Goal: Transaction & Acquisition: Book appointment/travel/reservation

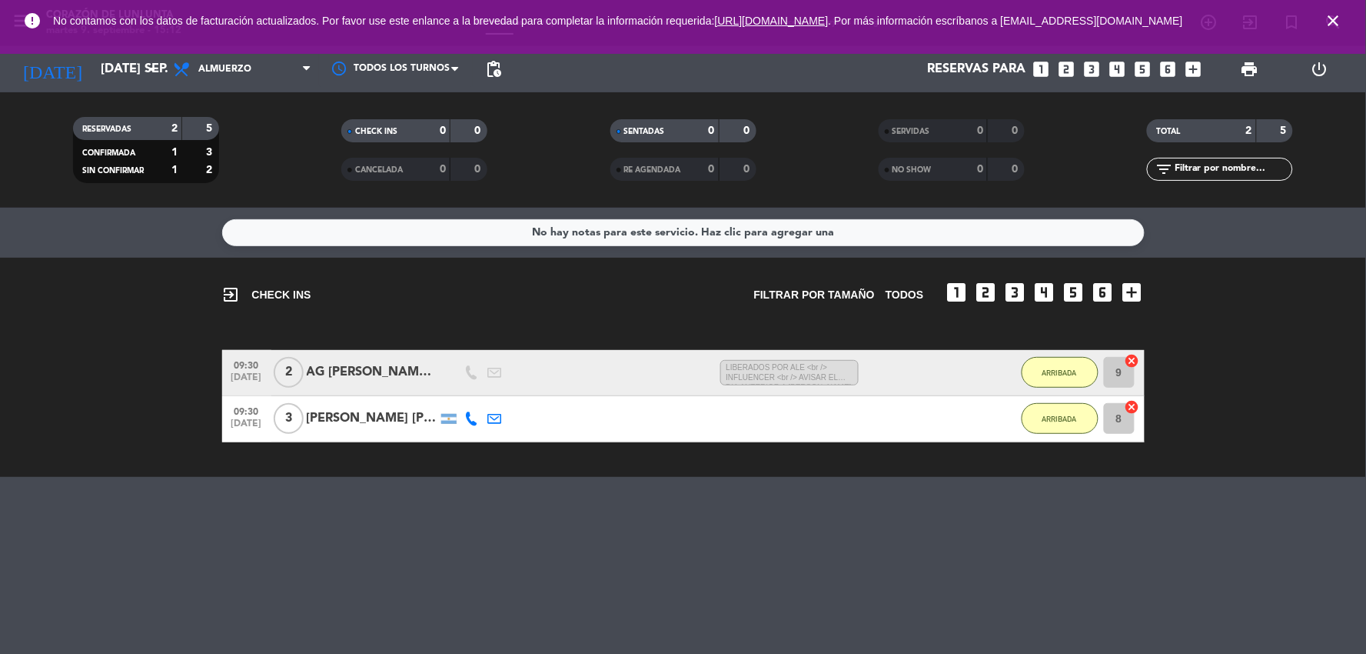
click at [1335, 25] on icon "close" at bounding box center [1334, 21] width 18 height 18
click at [1342, 39] on span "close" at bounding box center [1334, 21] width 42 height 42
click at [1323, 12] on span "close" at bounding box center [1334, 21] width 42 height 42
click at [1330, 18] on icon "close" at bounding box center [1334, 21] width 18 height 18
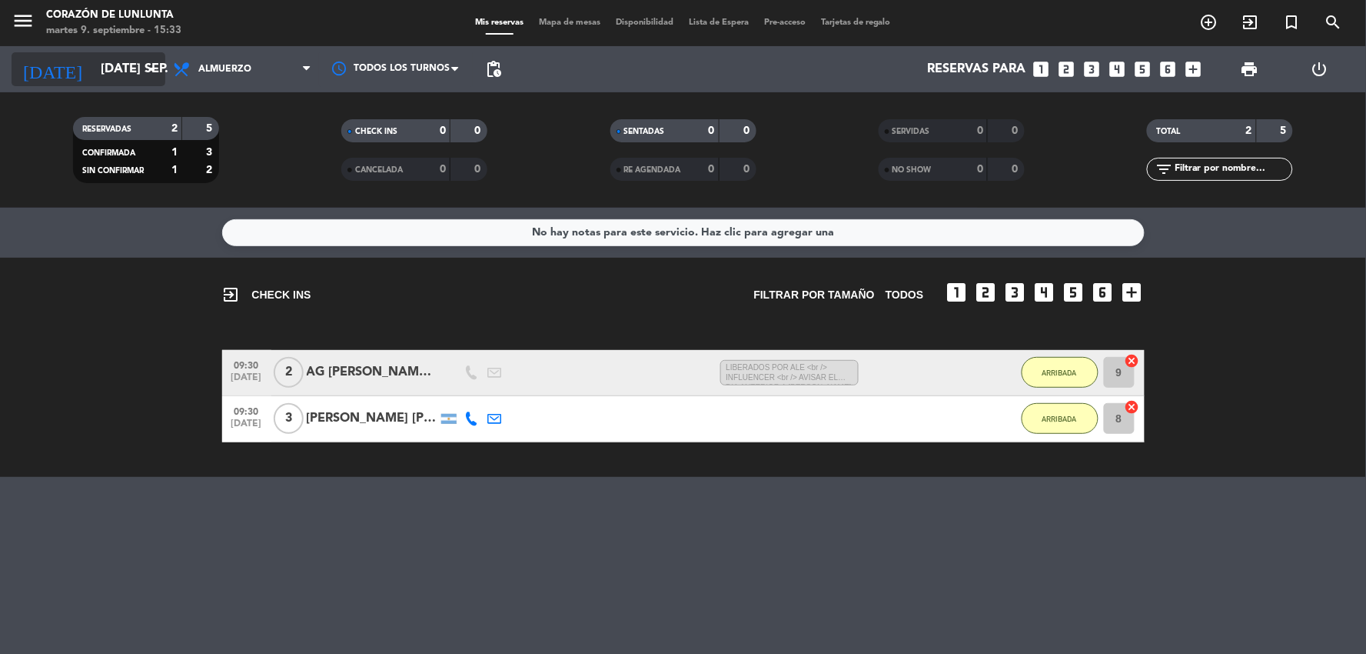
click at [93, 68] on input "[DATE] sep." at bounding box center [174, 70] width 163 height 30
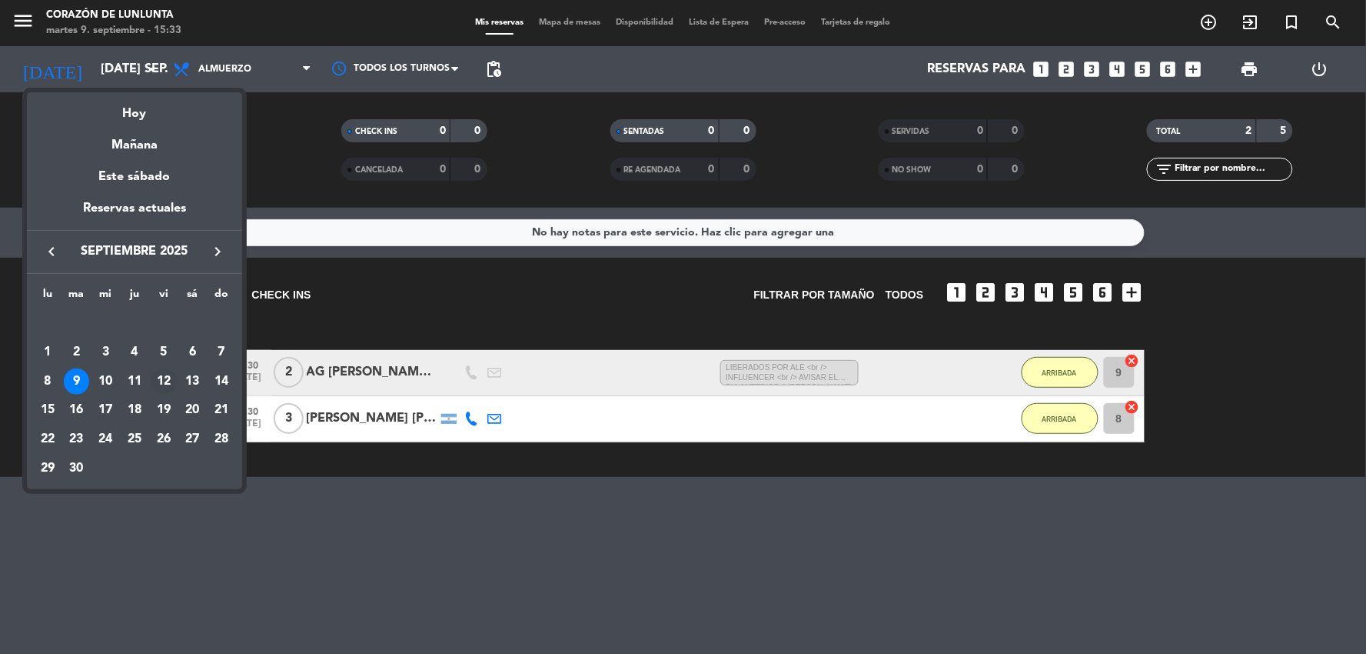
click at [168, 382] on div "12" at bounding box center [164, 381] width 26 height 26
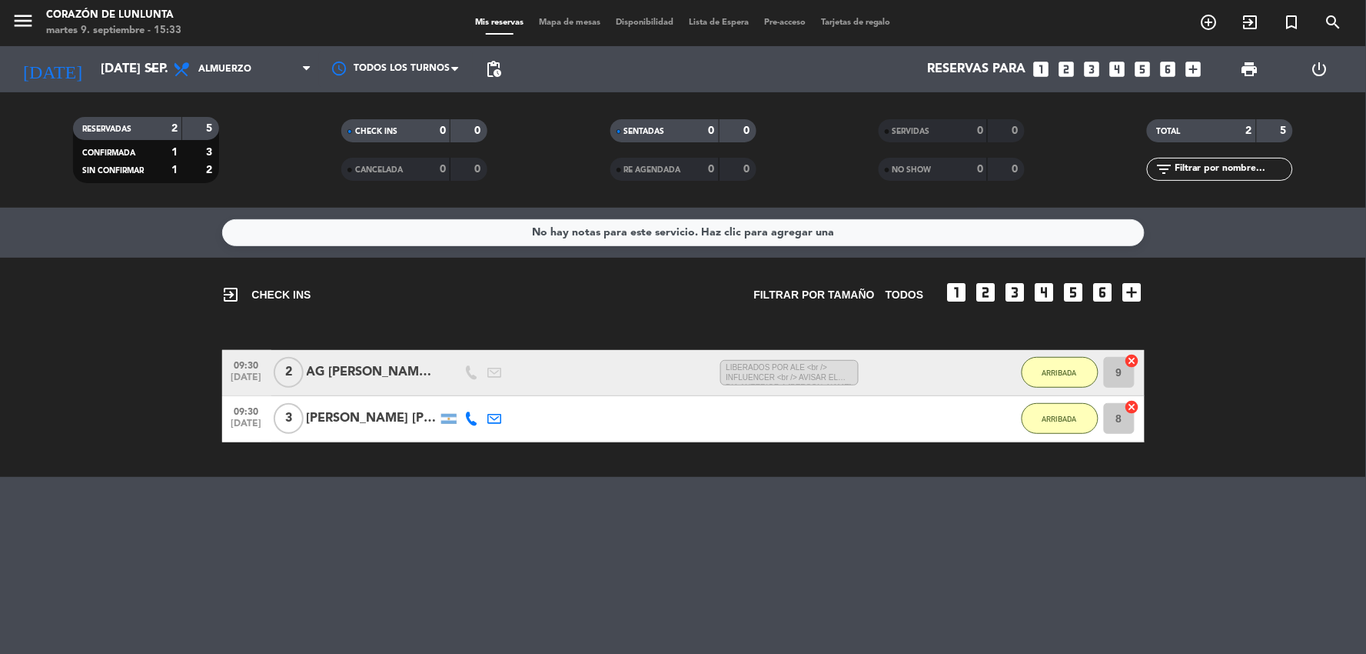
type input "vie. [DATE]"
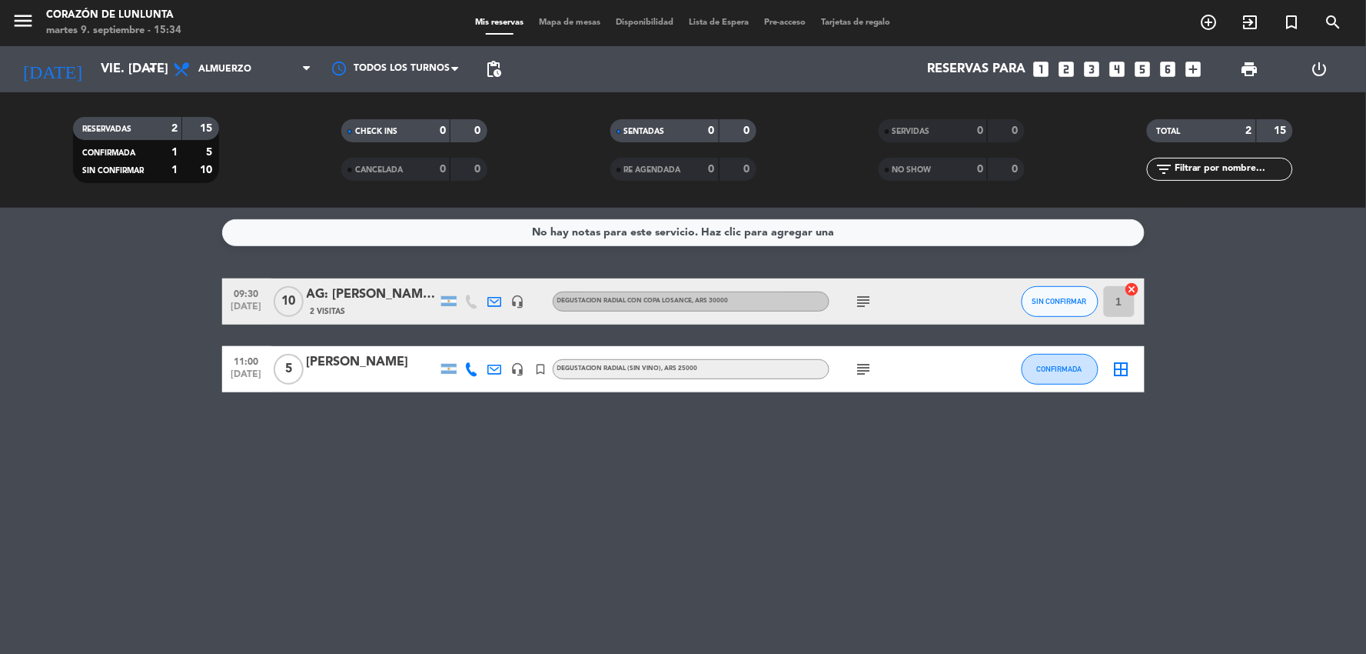
click at [121, 86] on div "[DATE] vie. [DATE] arrow_drop_down" at bounding box center [89, 69] width 154 height 46
click at [1295, 19] on icon "turned_in_not" at bounding box center [1292, 22] width 18 height 18
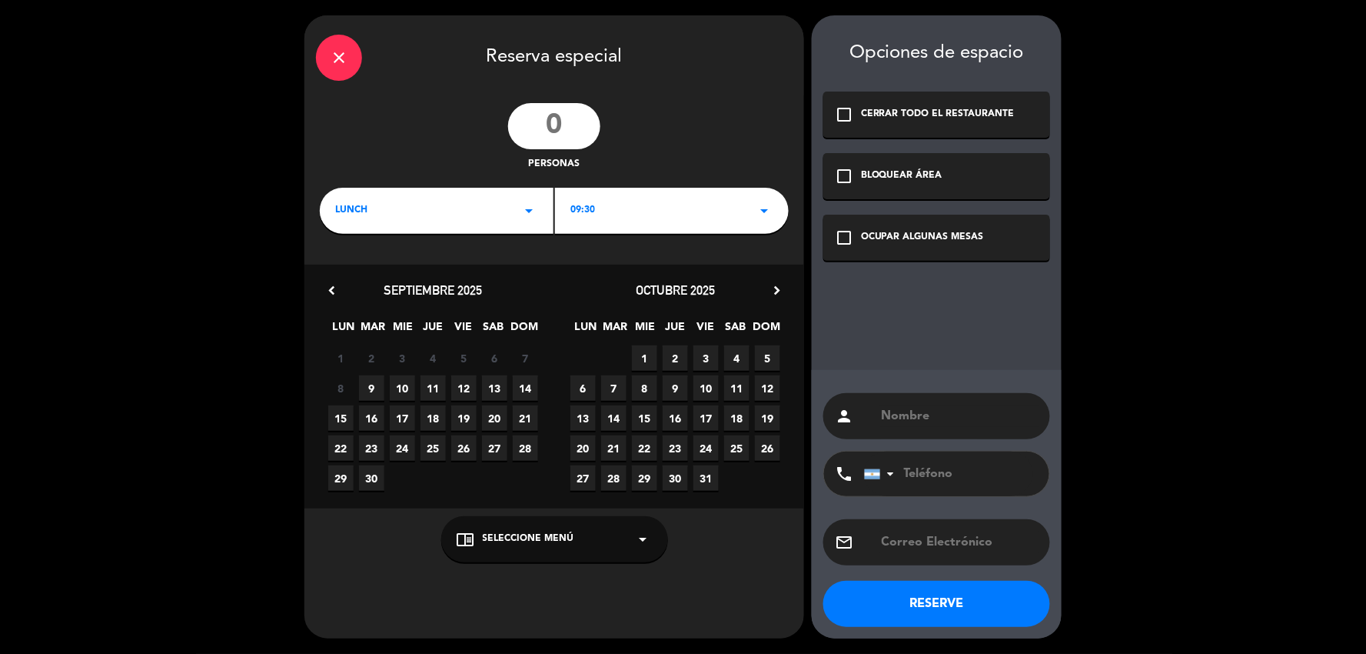
click at [559, 138] on input "number" at bounding box center [554, 126] width 92 height 46
type input "6"
click at [621, 541] on div "chrome_reader_mode Seleccione Menú arrow_drop_down" at bounding box center [554, 539] width 227 height 46
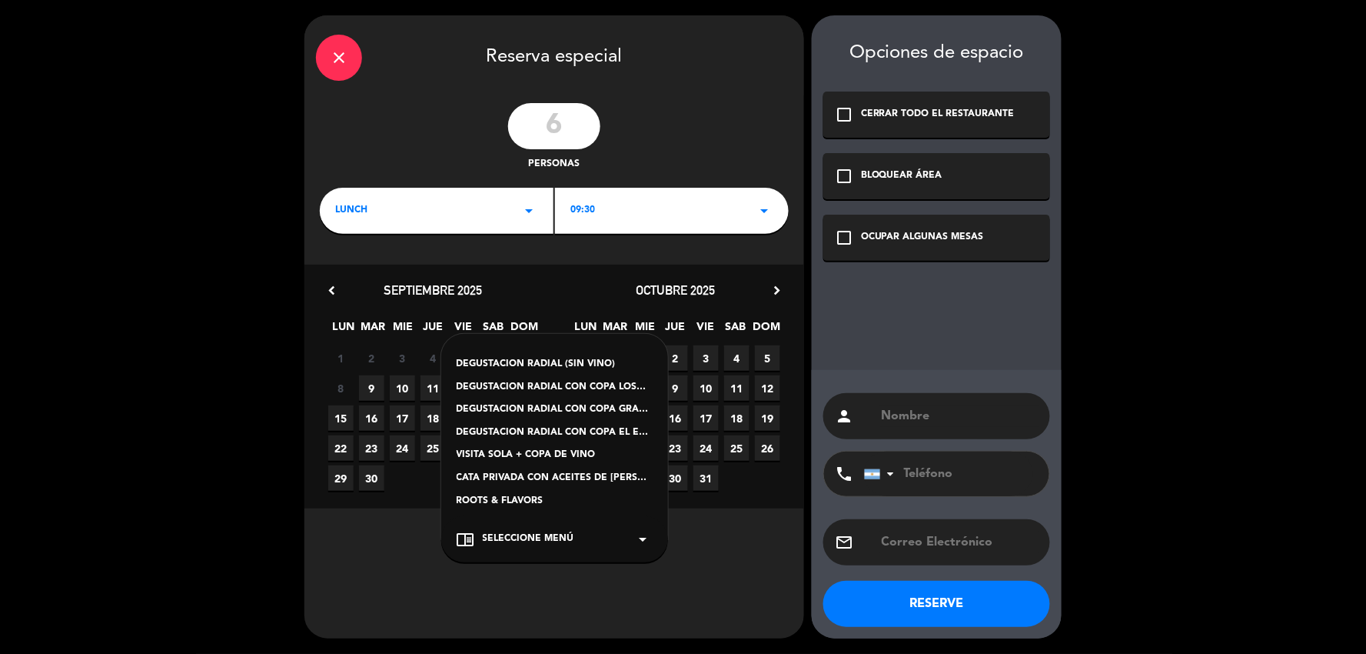
click at [536, 496] on div "ROOTS & FLAVORS" at bounding box center [555, 501] width 196 height 15
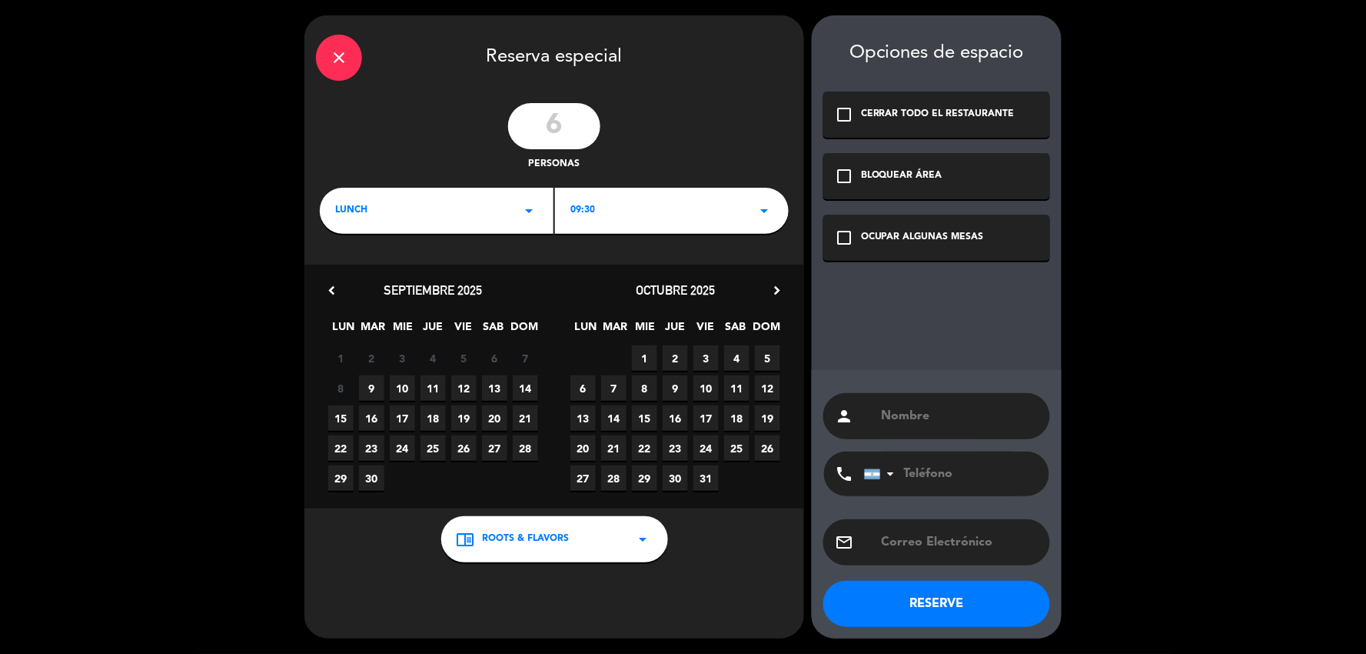
click at [662, 235] on div "close Reserva especial 6 personas LUNCH arrow_drop_down 09:30 arrow_drop_down c…" at bounding box center [554, 326] width 500 height 623
click at [669, 212] on div "09:30 arrow_drop_down" at bounding box center [672, 211] width 234 height 46
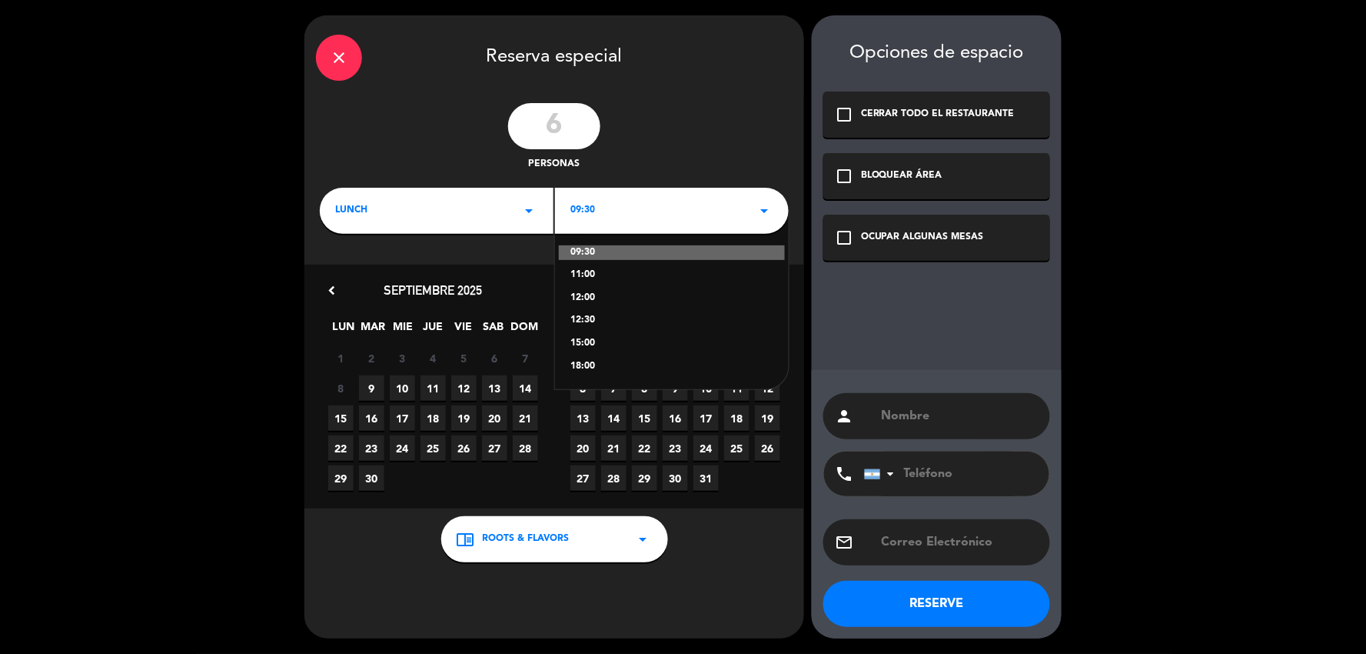
click at [595, 274] on div "11:00" at bounding box center [671, 275] width 203 height 15
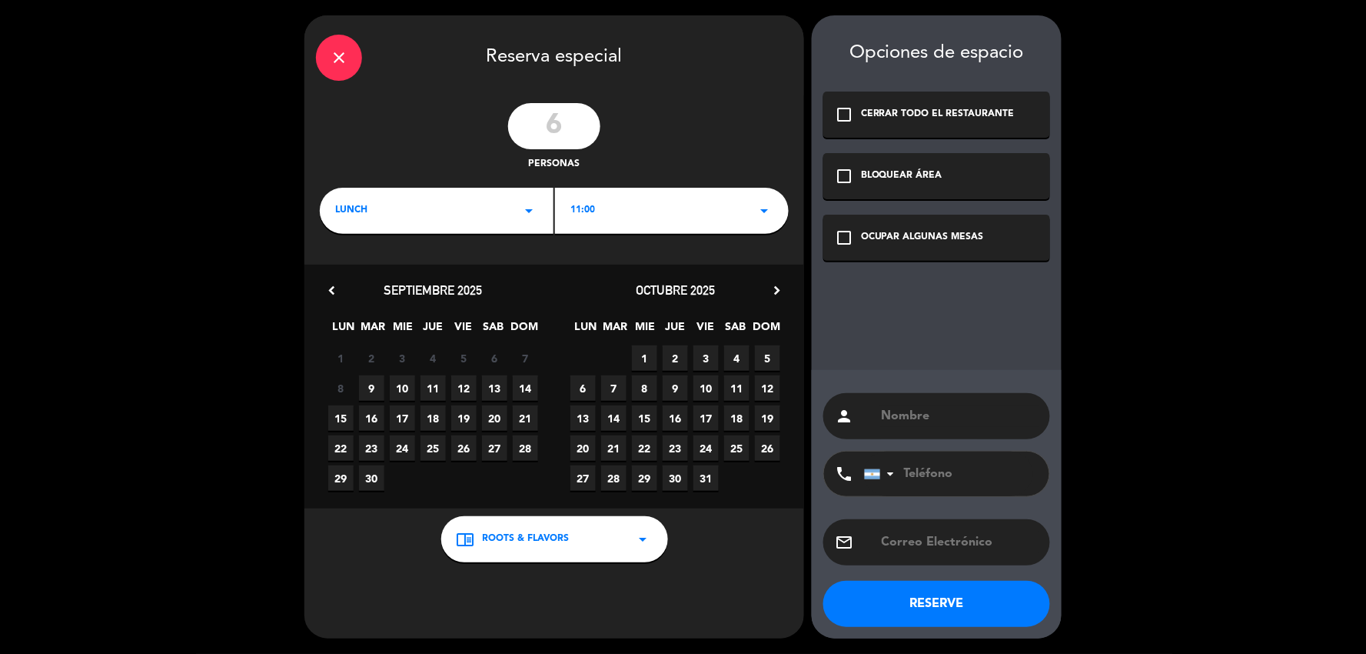
click at [926, 240] on div "OCUPAR ALGUNAS MESAS" at bounding box center [922, 237] width 123 height 15
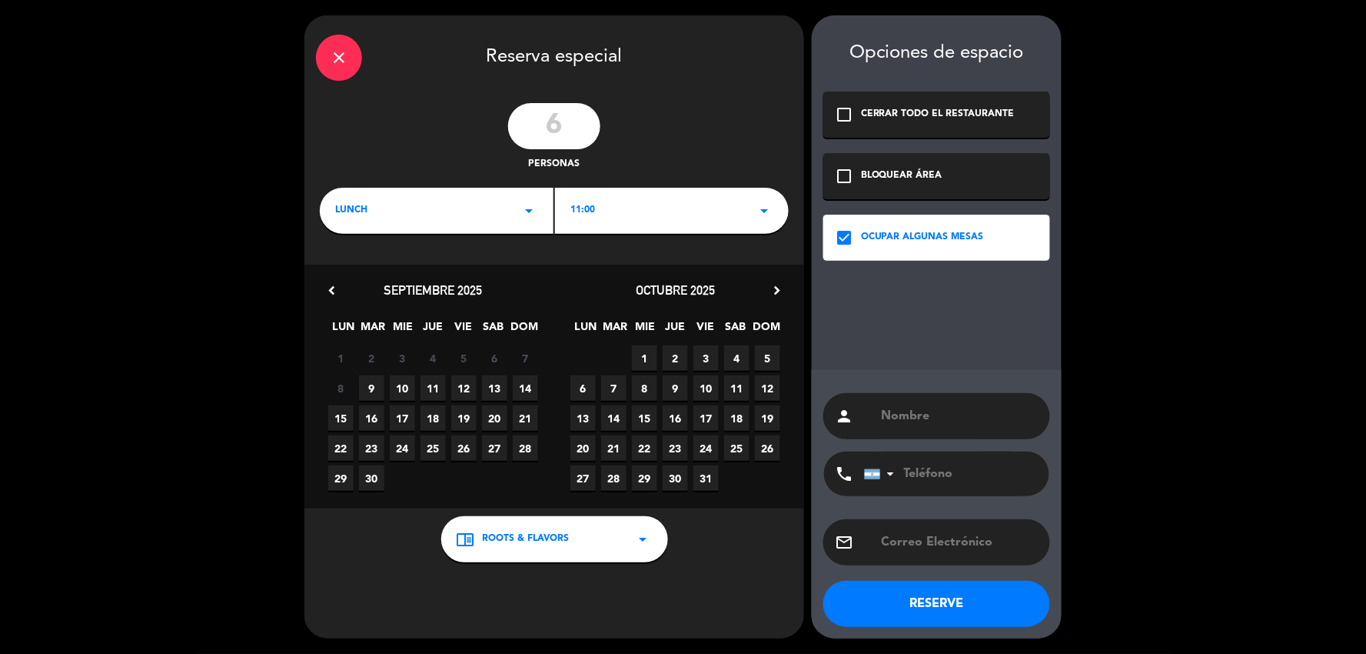
click at [917, 437] on div "person" at bounding box center [936, 416] width 227 height 46
click at [923, 410] on input "text" at bounding box center [959, 416] width 158 height 22
type input "[PERSON_NAME] chocolate (cobrar normal)"
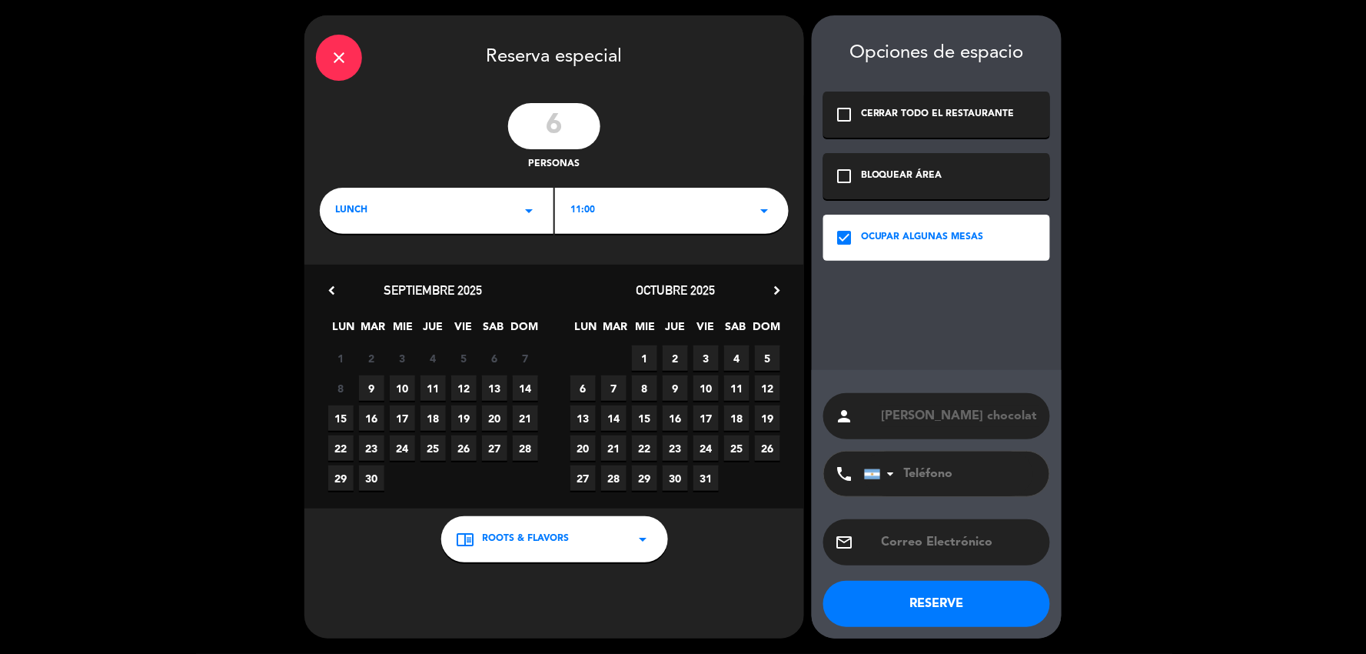
click at [998, 624] on button "RESERVE" at bounding box center [936, 603] width 227 height 46
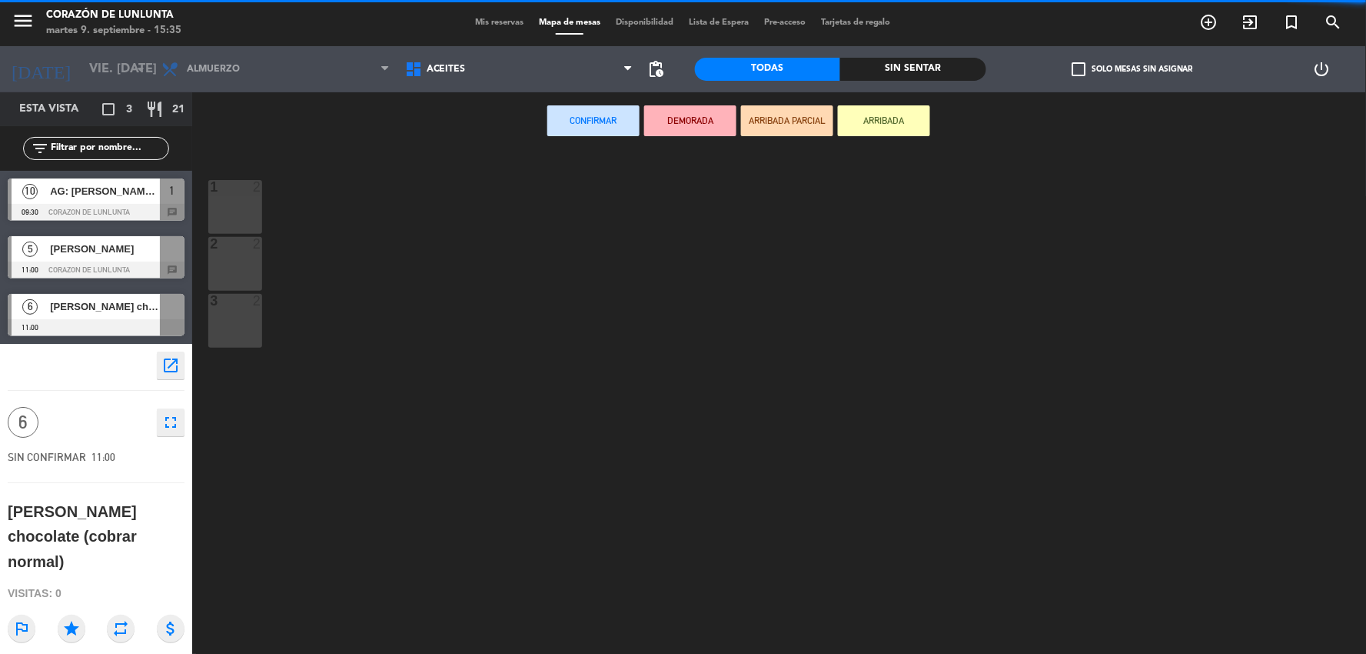
click at [485, 25] on span "Mis reservas" at bounding box center [499, 22] width 64 height 8
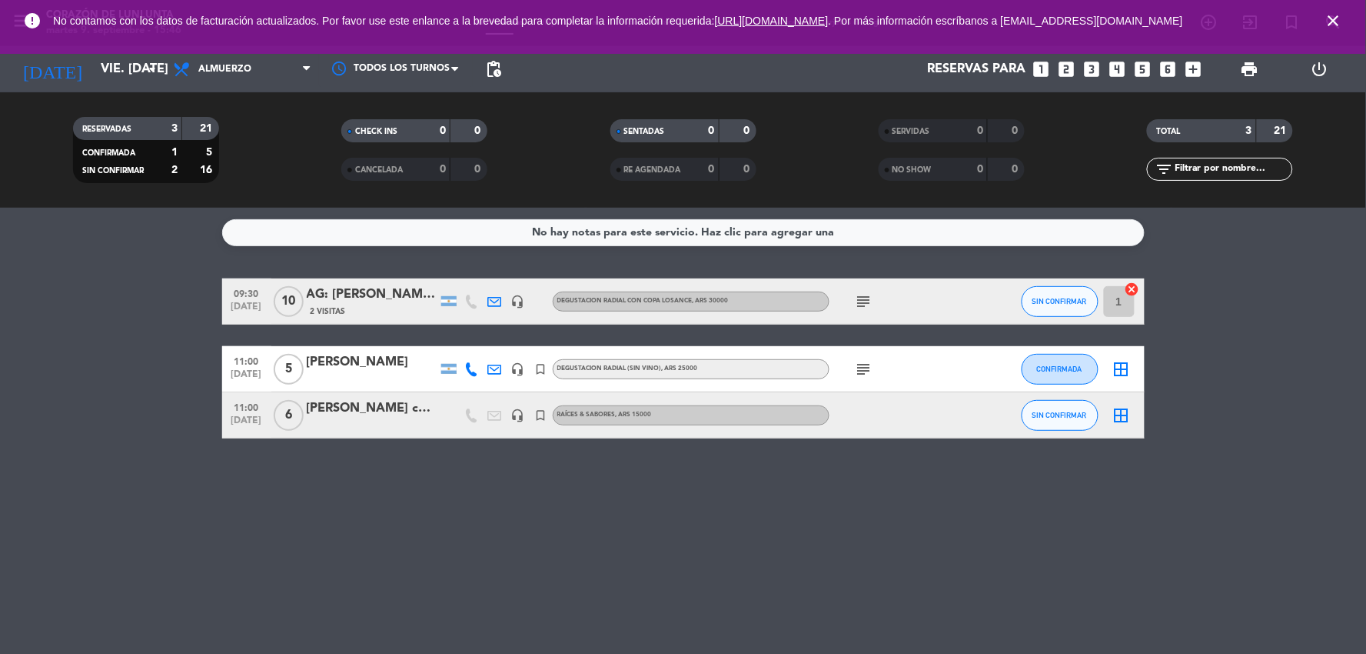
click at [1328, 25] on icon "close" at bounding box center [1334, 21] width 18 height 18
